Goal: Task Accomplishment & Management: Manage account settings

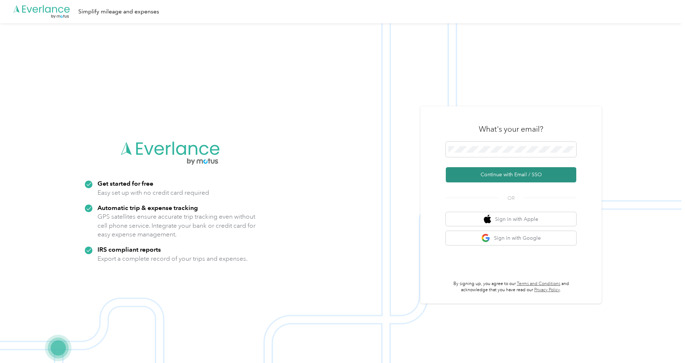
click at [490, 175] on button "Continue with Email / SSO" at bounding box center [511, 174] width 130 height 15
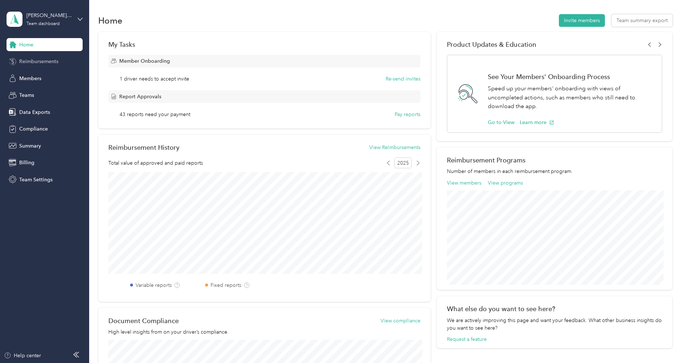
click at [37, 65] on span "Reimbursements" at bounding box center [38, 62] width 39 height 8
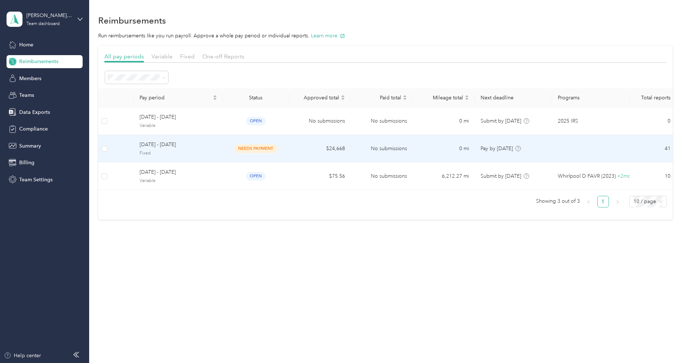
click at [178, 150] on span "Fixed" at bounding box center [179, 153] width 78 height 7
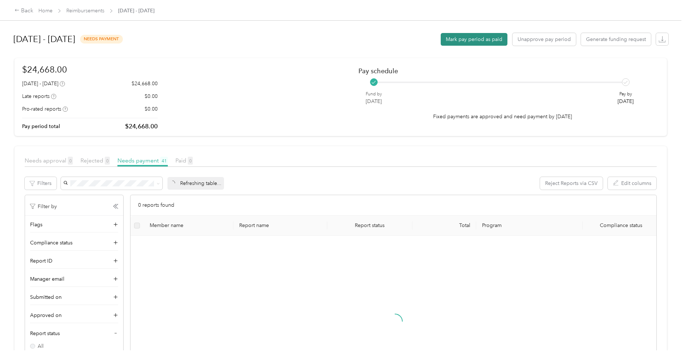
click at [494, 43] on button "Mark pay period as paid" at bounding box center [474, 39] width 67 height 13
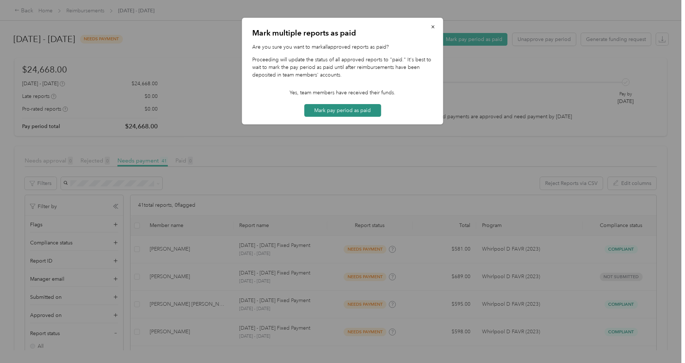
click at [327, 105] on button "Mark pay period as paid" at bounding box center [342, 110] width 77 height 13
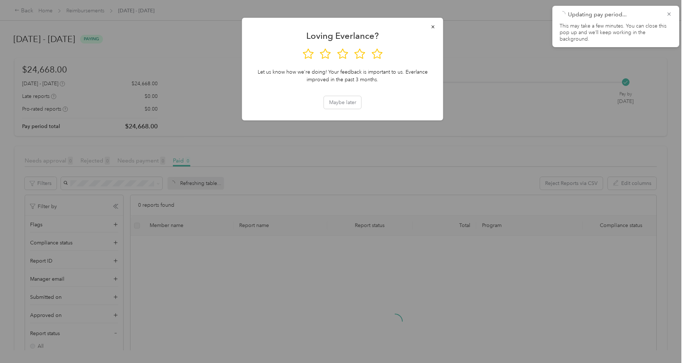
click at [132, 15] on div at bounding box center [342, 181] width 685 height 363
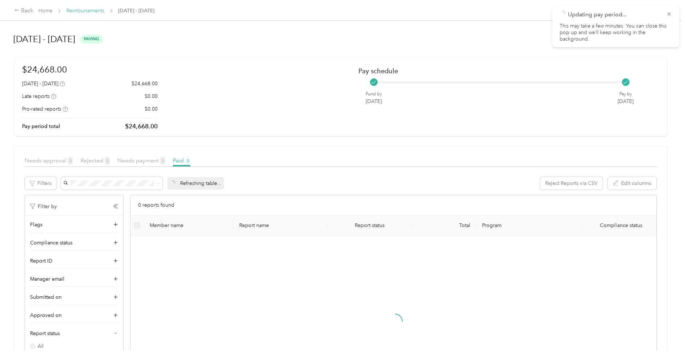
click at [92, 9] on link "Reimbursements" at bounding box center [85, 11] width 38 height 6
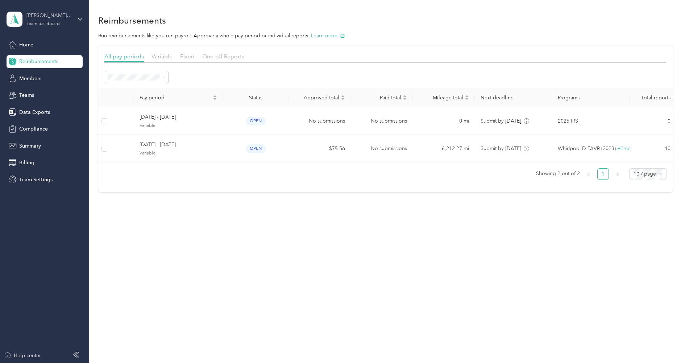
click at [41, 18] on div "[PERSON_NAME] Whirlpool" at bounding box center [48, 16] width 45 height 8
click at [37, 91] on div "Log out" at bounding box center [27, 93] width 28 height 8
